Goal: Navigation & Orientation: Find specific page/section

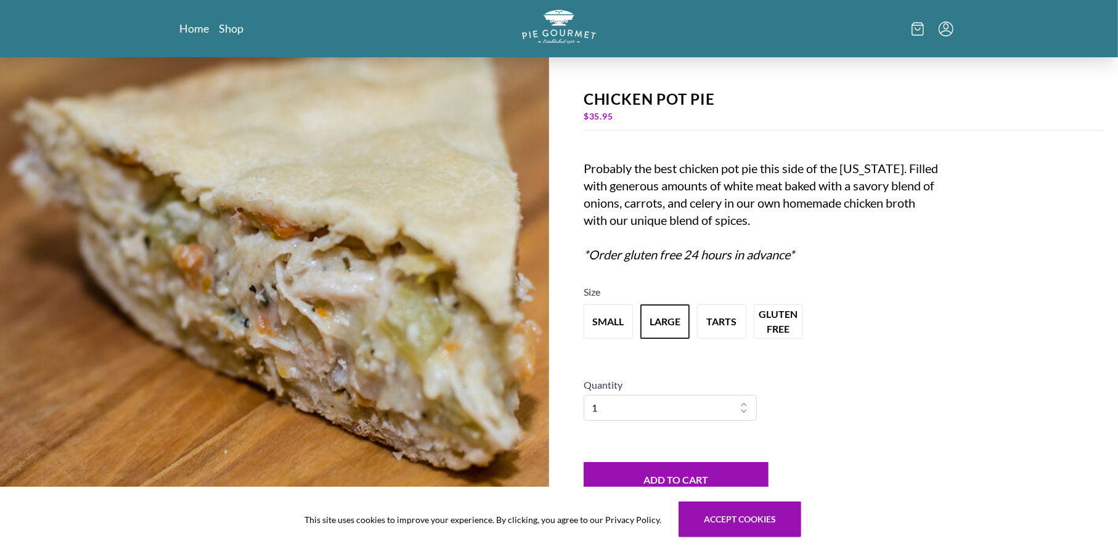
scroll to position [184, 0]
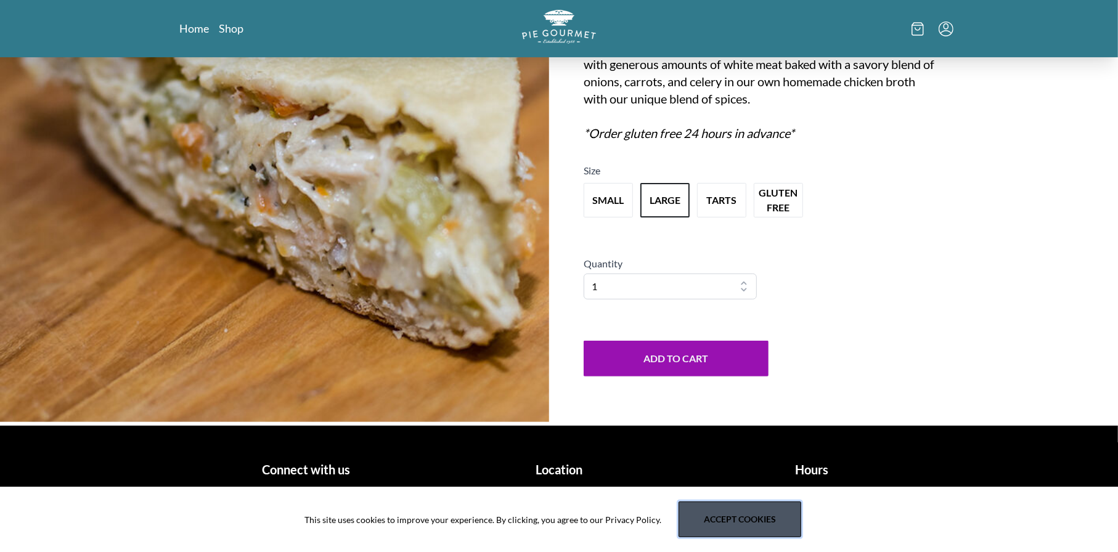
click at [760, 519] on button "Accept cookies" at bounding box center [739, 520] width 123 height 36
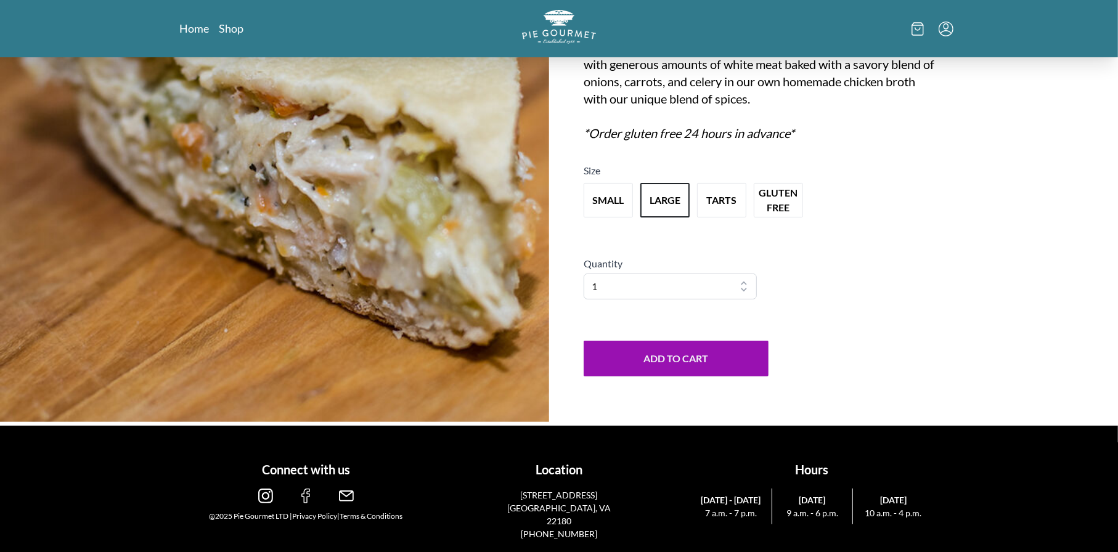
scroll to position [0, 0]
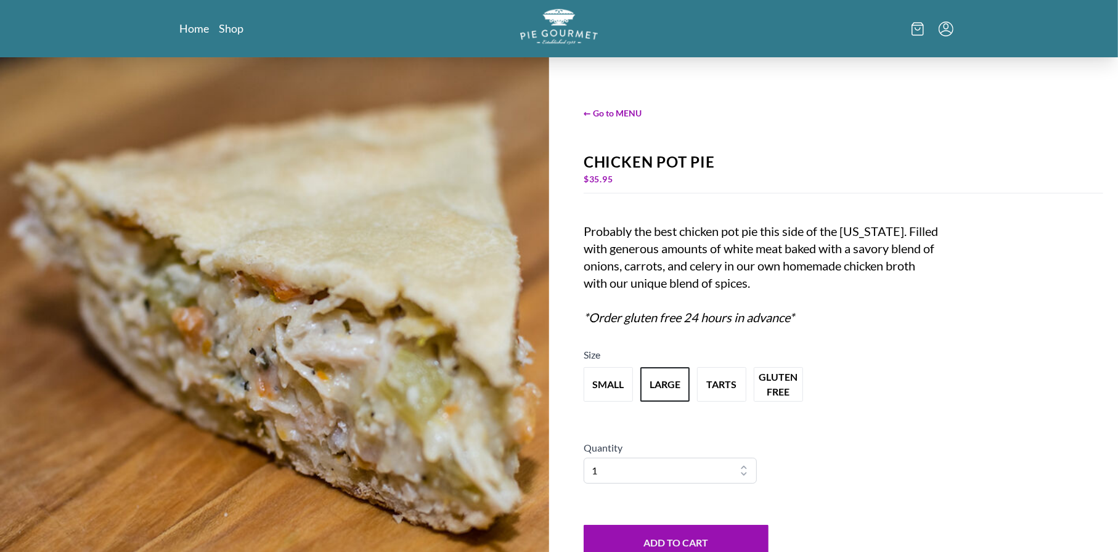
click at [569, 33] on img "Logo" at bounding box center [559, 27] width 78 height 36
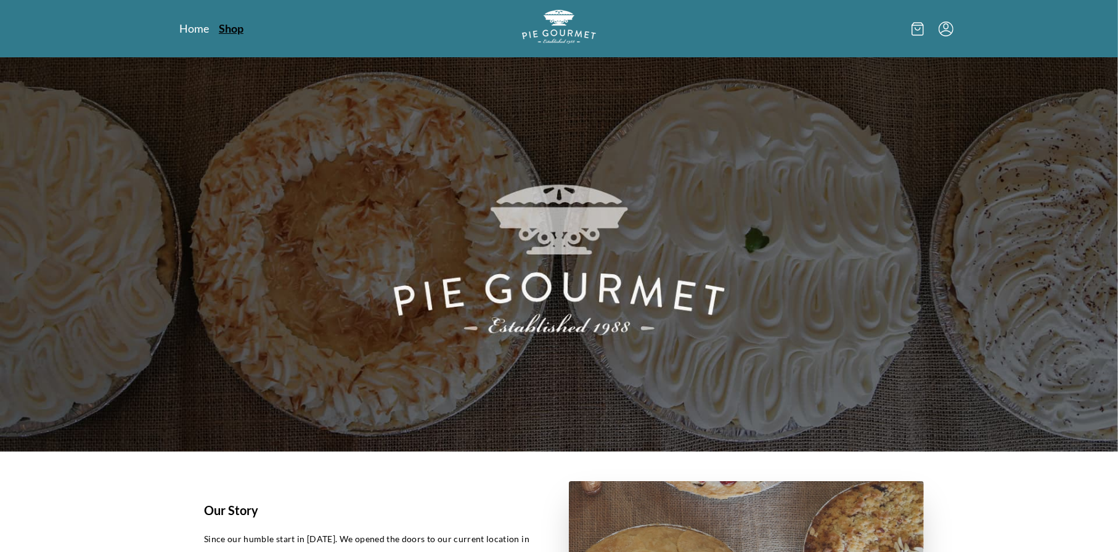
click at [238, 28] on link "Shop" at bounding box center [231, 28] width 25 height 15
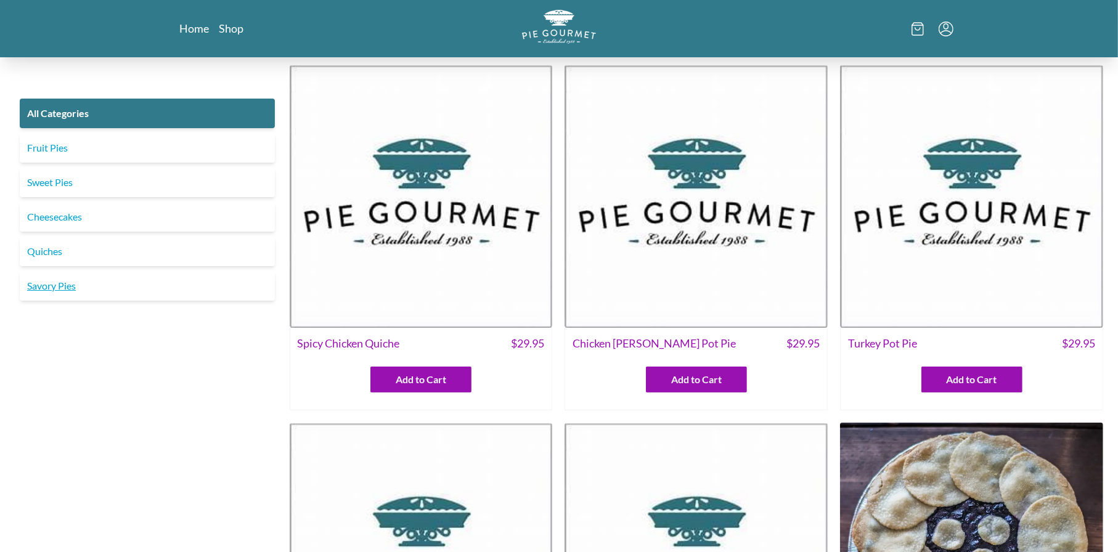
click at [49, 284] on link "Savory Pies" at bounding box center [147, 286] width 255 height 30
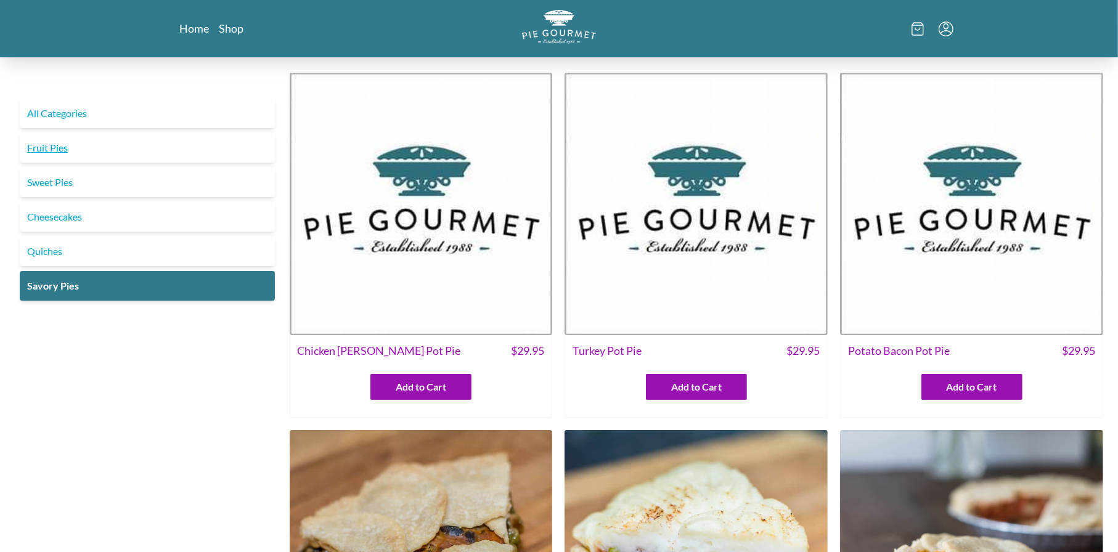
click at [30, 152] on link "Fruit Pies" at bounding box center [147, 148] width 255 height 30
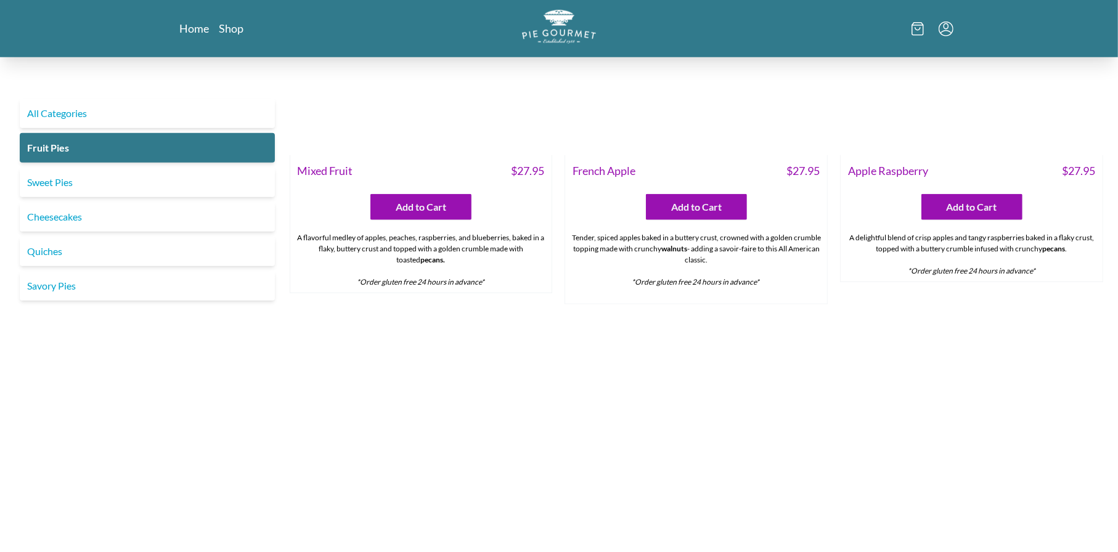
scroll to position [1047, 0]
